Goal: Task Accomplishment & Management: Use online tool/utility

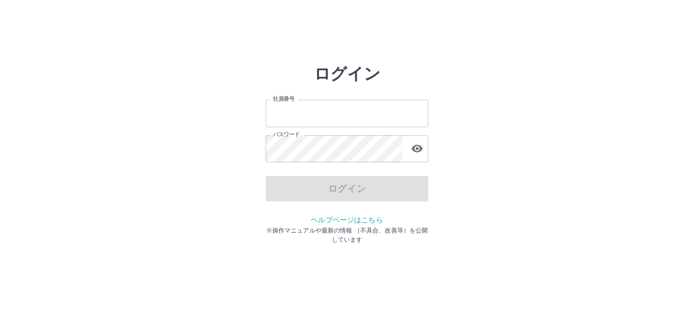
type input "*******"
click at [353, 194] on div "ログイン" at bounding box center [347, 188] width 163 height 25
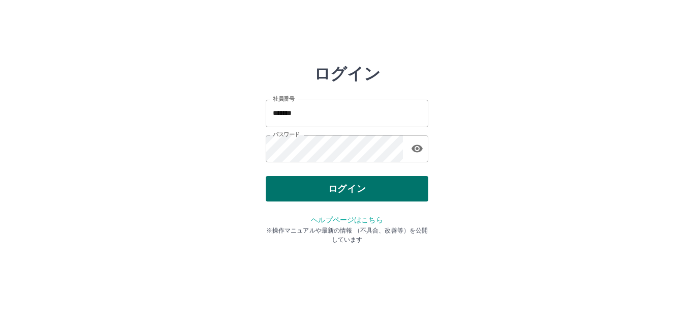
click at [328, 184] on button "ログイン" at bounding box center [347, 188] width 163 height 25
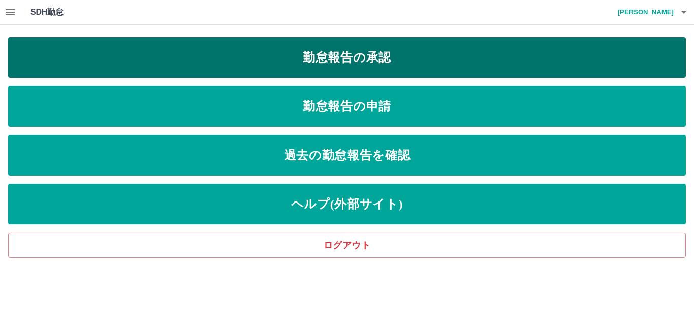
click at [305, 59] on link "勤怠報告の承認" at bounding box center [347, 57] width 678 height 41
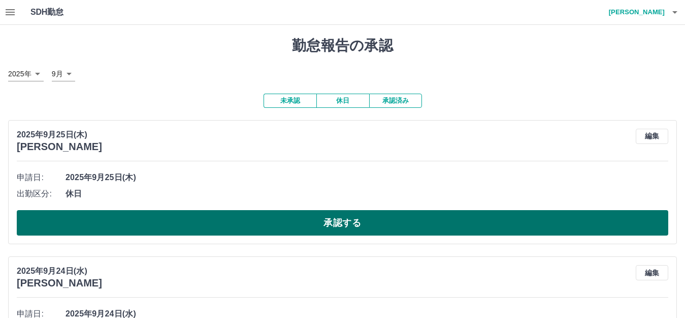
click at [289, 223] on button "承認する" at bounding box center [343, 222] width 652 height 25
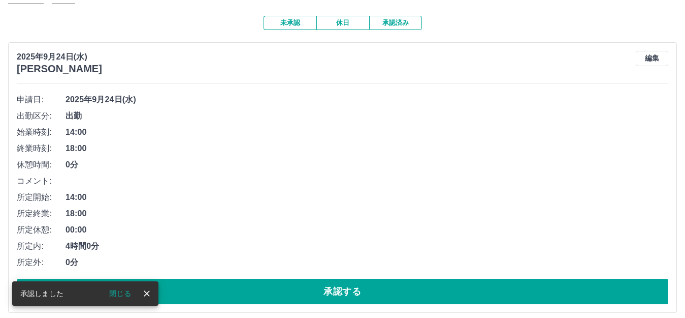
scroll to position [102, 0]
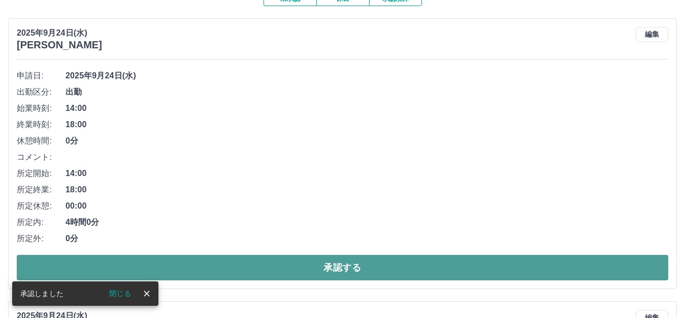
click at [317, 261] on button "承認する" at bounding box center [343, 267] width 652 height 25
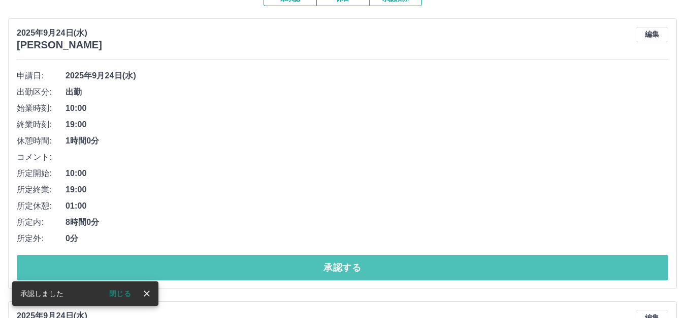
click at [317, 261] on button "承認する" at bounding box center [343, 267] width 652 height 25
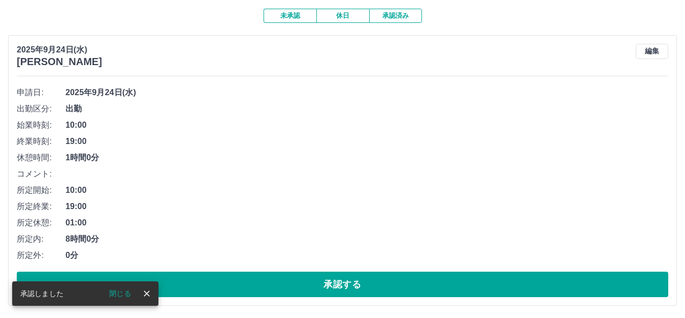
scroll to position [86, 0]
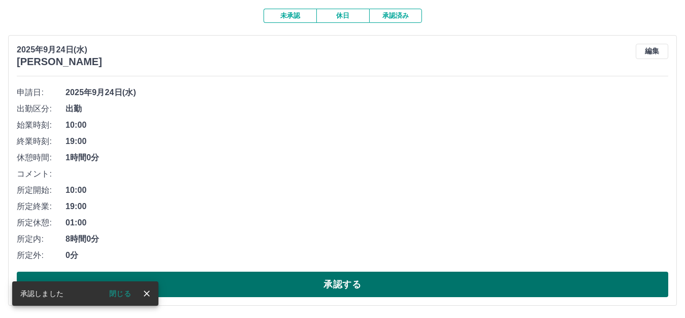
click at [323, 282] on button "承認する" at bounding box center [343, 283] width 652 height 25
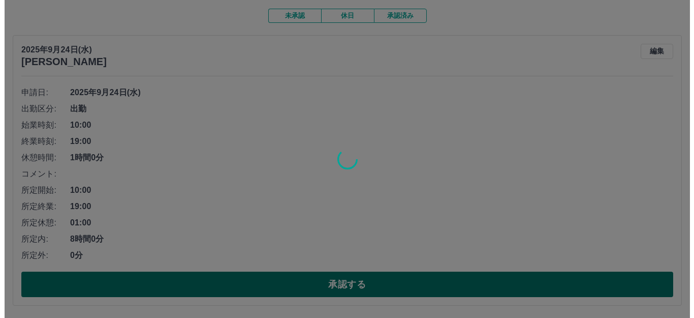
scroll to position [0, 0]
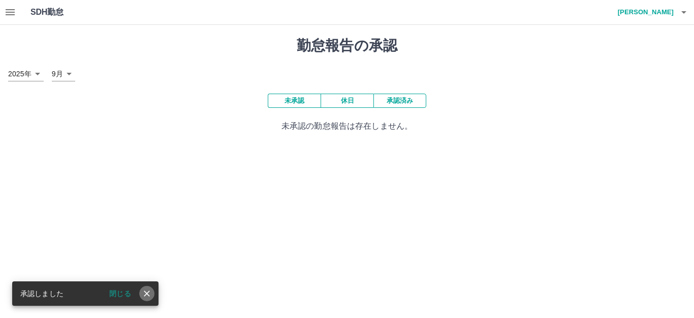
click at [150, 294] on icon "close" at bounding box center [147, 293] width 10 height 10
